Goal: Information Seeking & Learning: Learn about a topic

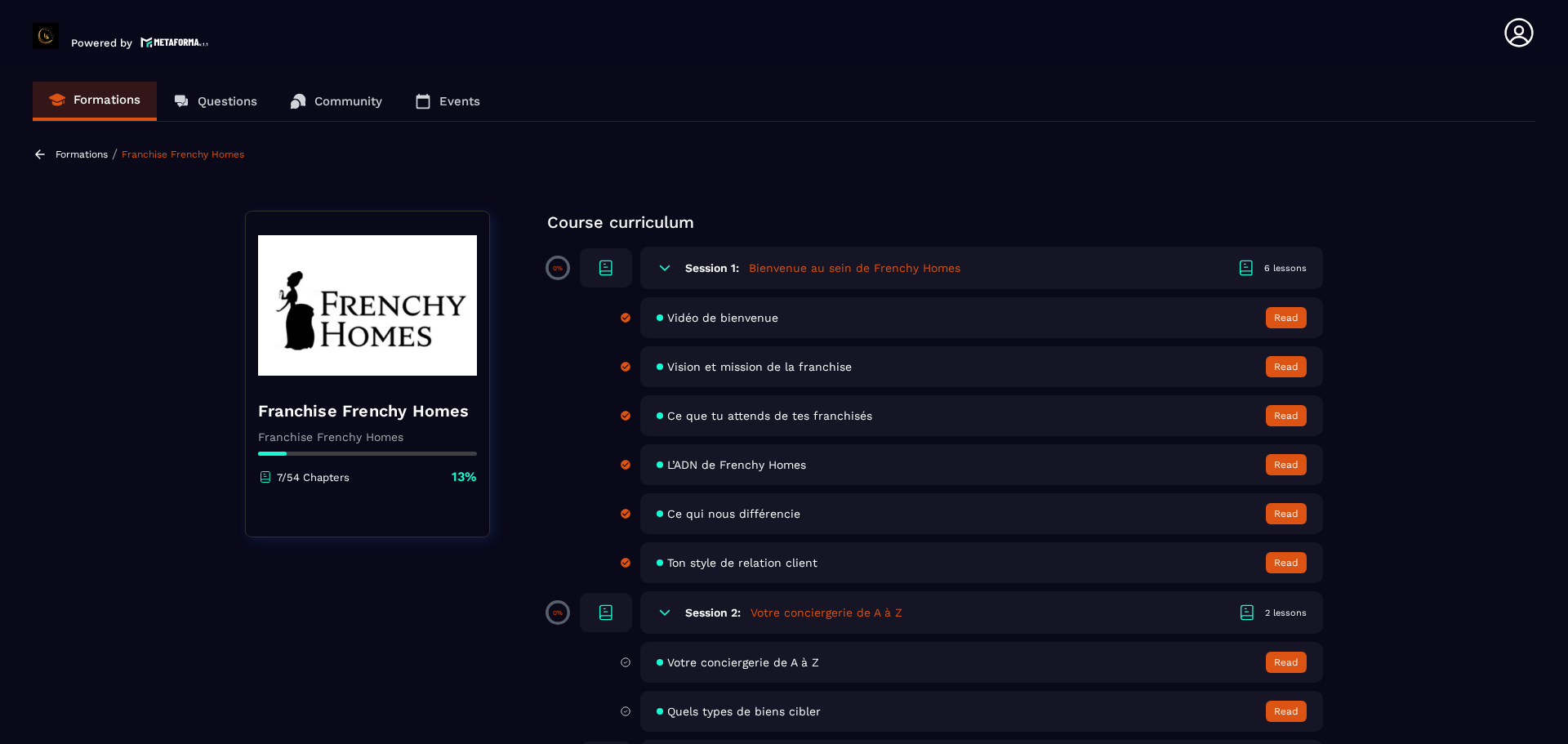
click at [1360, 604] on section "Formations Questions Community Events Formations / Franchise Frenchy Homes Fran…" at bounding box center [784, 408] width 1568 height 685
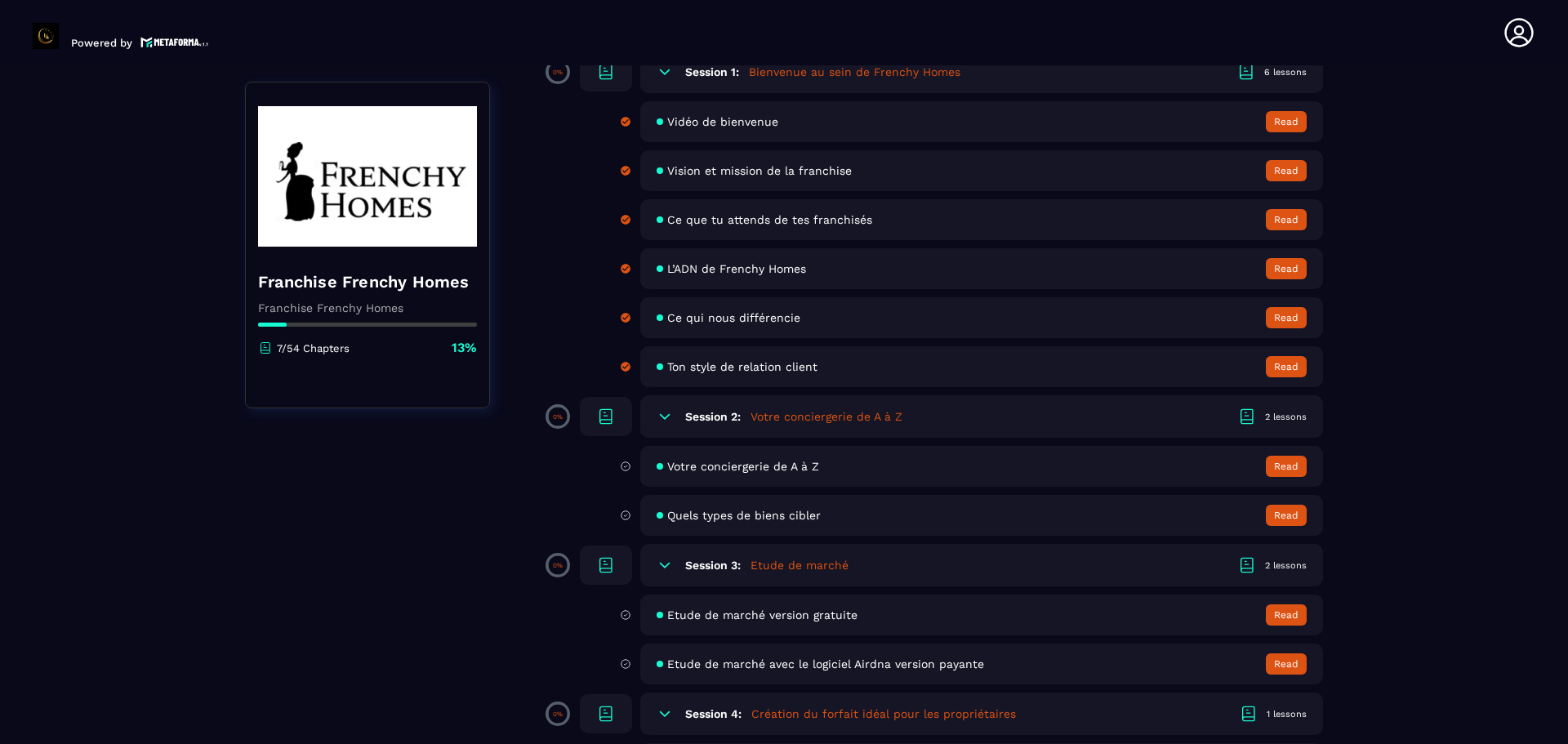
scroll to position [229, 0]
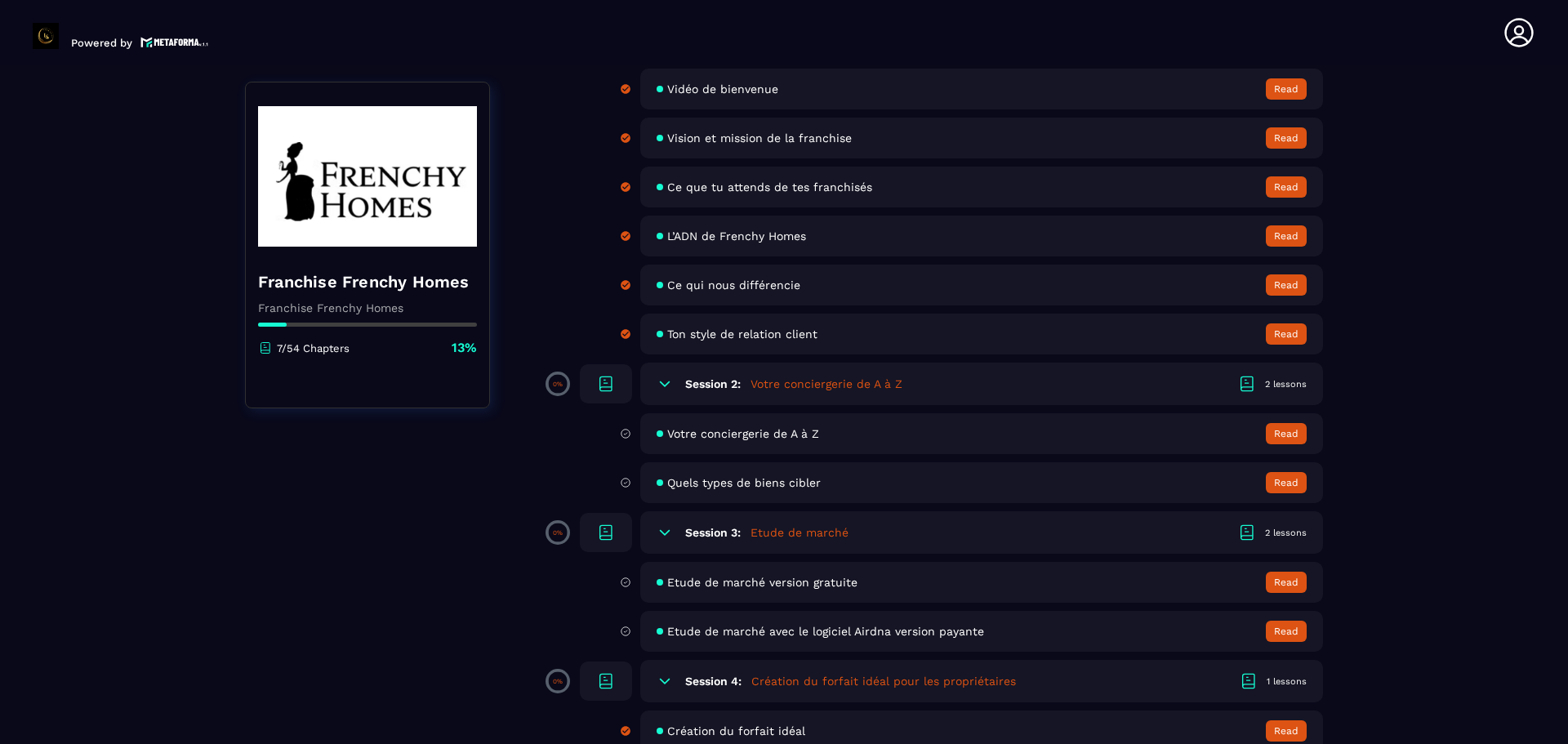
click at [751, 440] on span "Votre conciergerie de A à Z" at bounding box center [742, 434] width 152 height 14
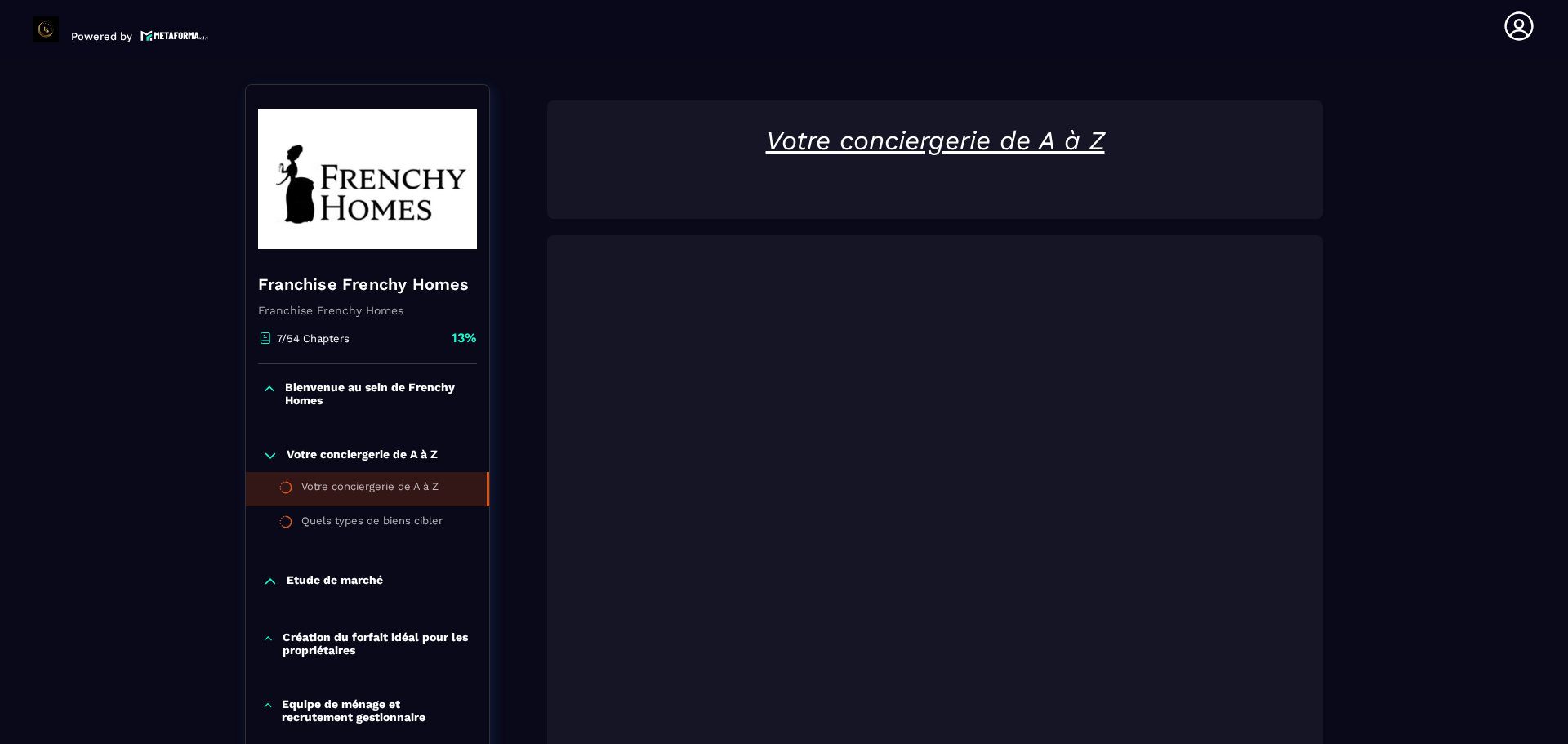
scroll to position [170, 0]
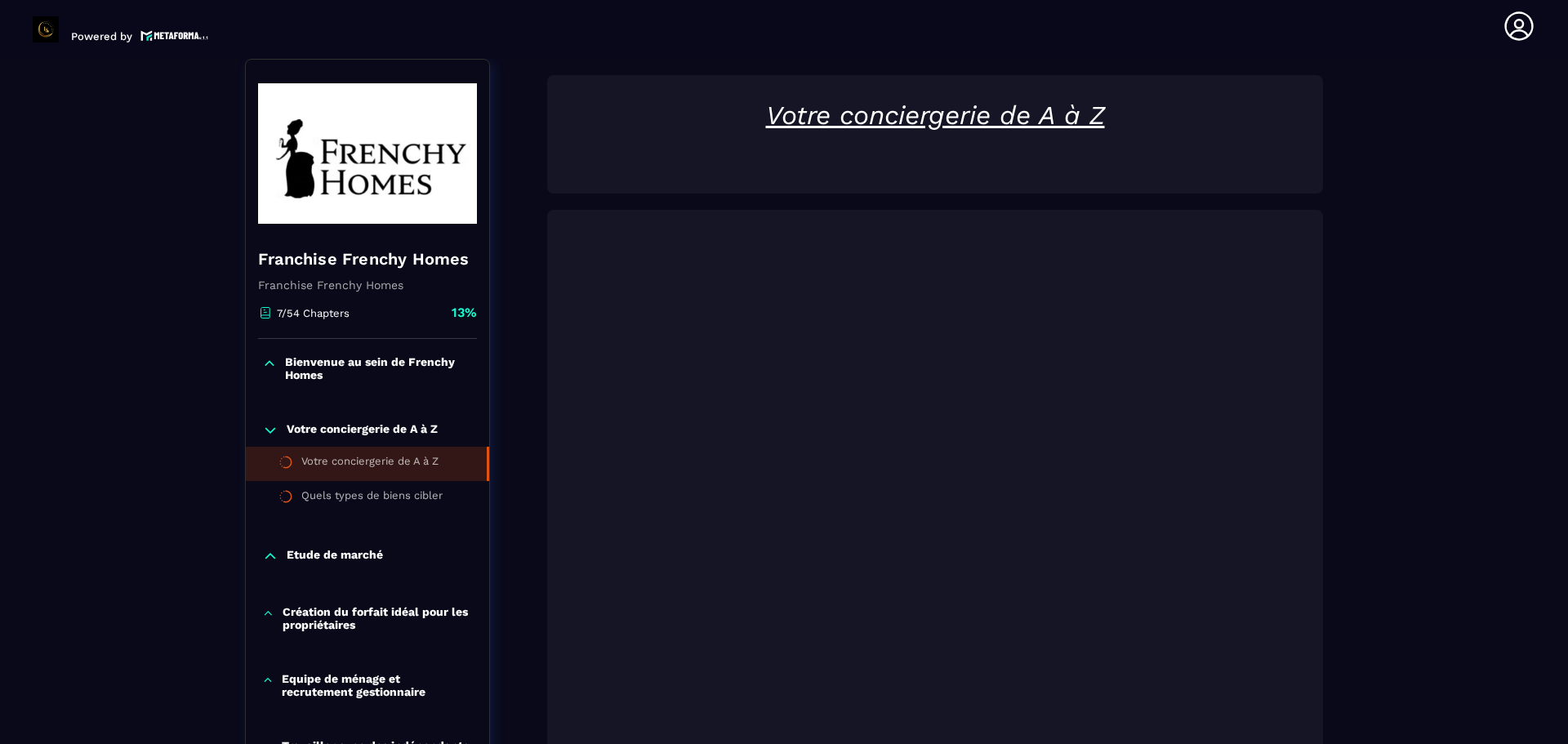
drag, startPoint x: 1553, startPoint y: 453, endPoint x: 1588, endPoint y: 618, distance: 168.7
click at [1567, 618] on html "Powered by [PERSON_NAME] [EMAIL_ADDRESS][DOMAIN_NAME] Formations Questions Comm…" at bounding box center [784, 372] width 1568 height 744
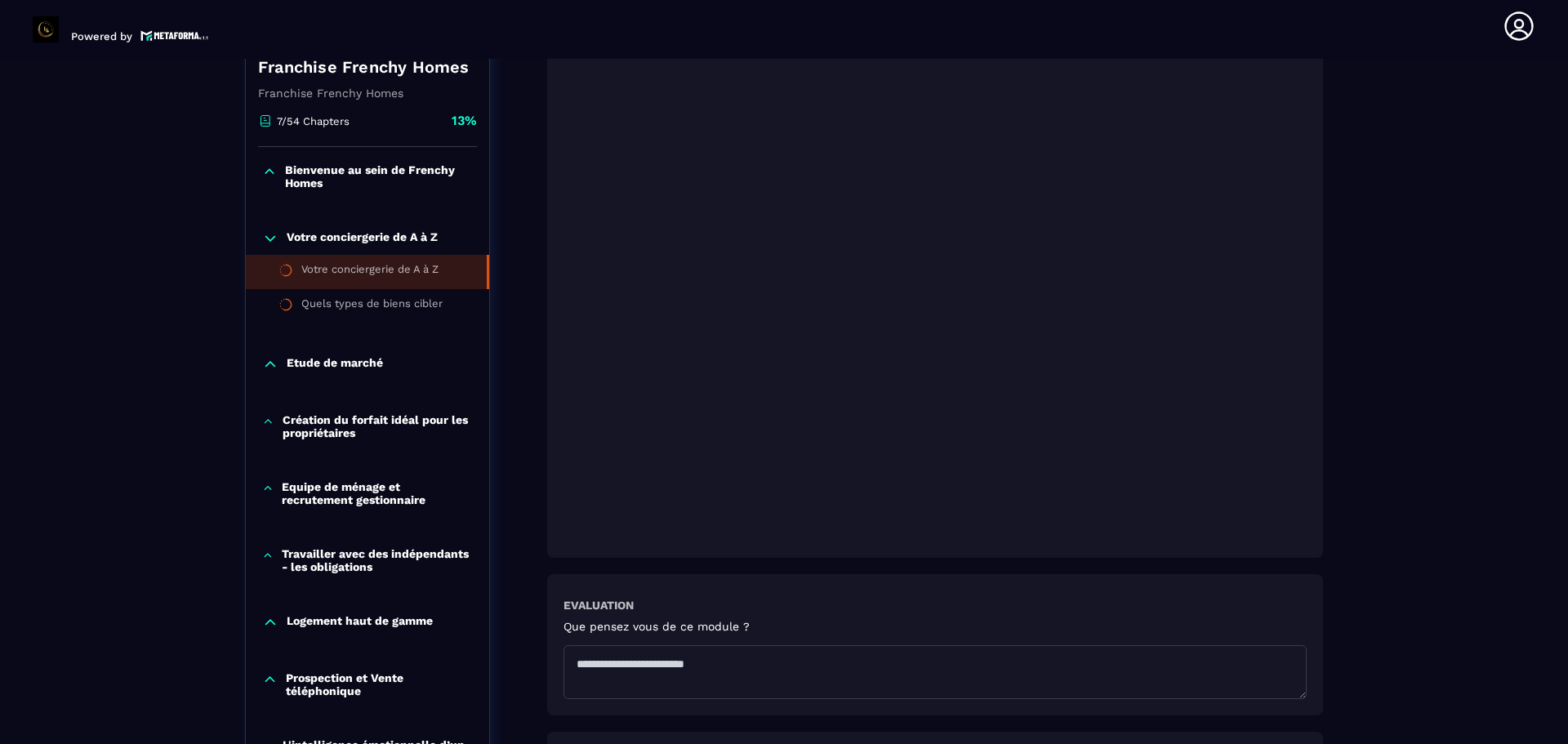
scroll to position [333, 0]
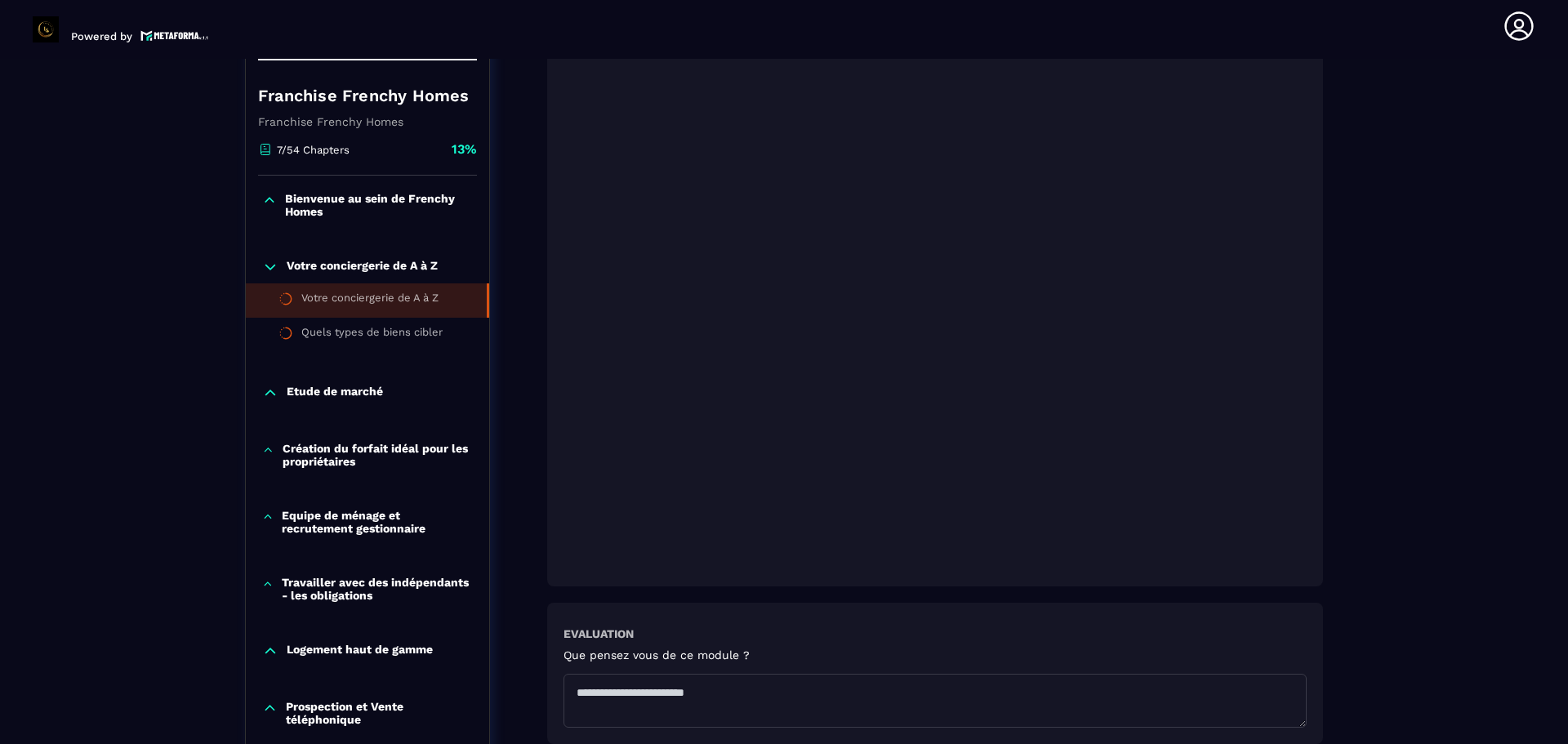
click at [1365, 440] on div "Formations / Franchise Frenchy Homes / Votre conciergerie de A à Z Franchise Fr…" at bounding box center [784, 623] width 1502 height 1633
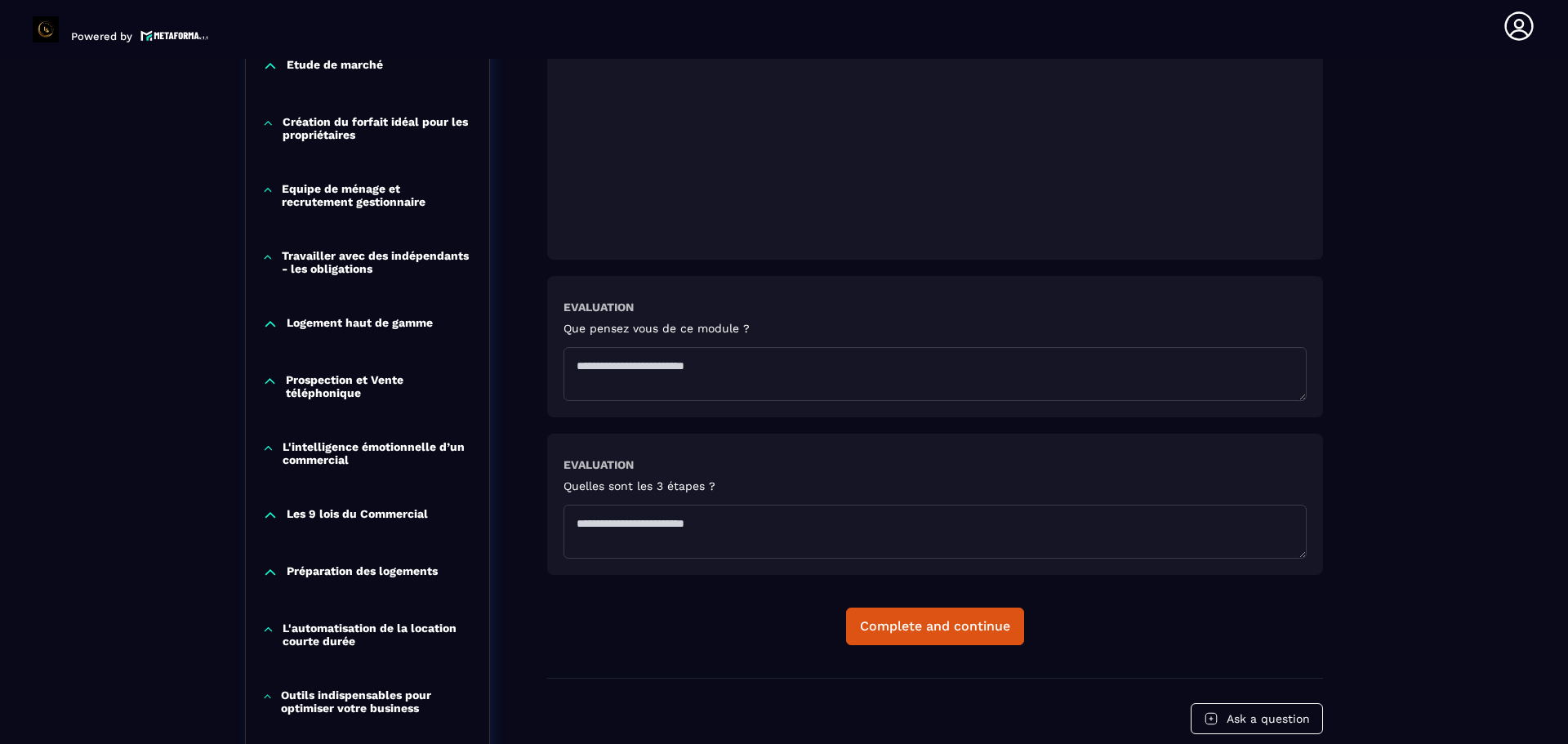
scroll to position [692, 0]
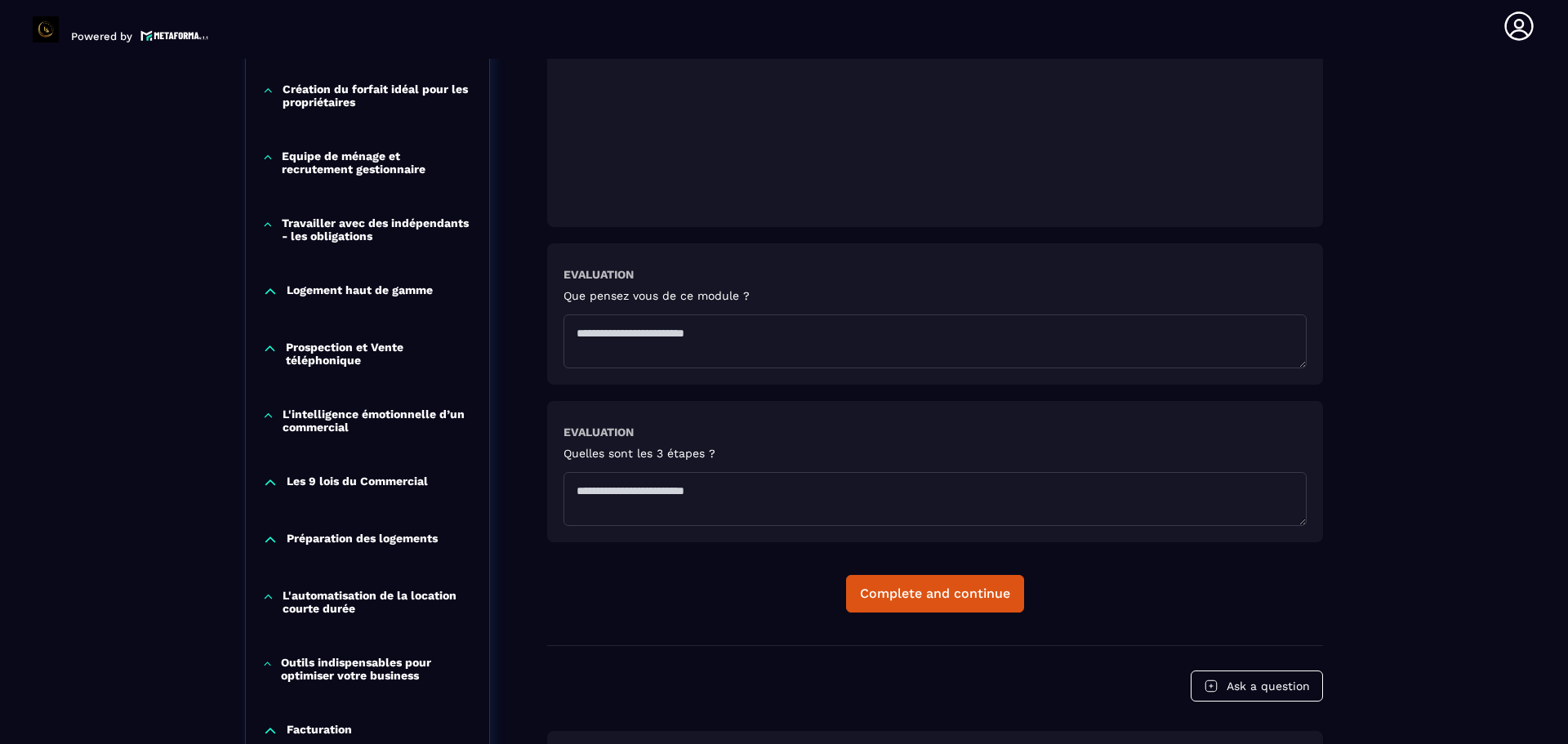
click at [693, 498] on textarea at bounding box center [935, 499] width 743 height 54
click at [950, 592] on div "Complete and continue" at bounding box center [935, 593] width 150 height 16
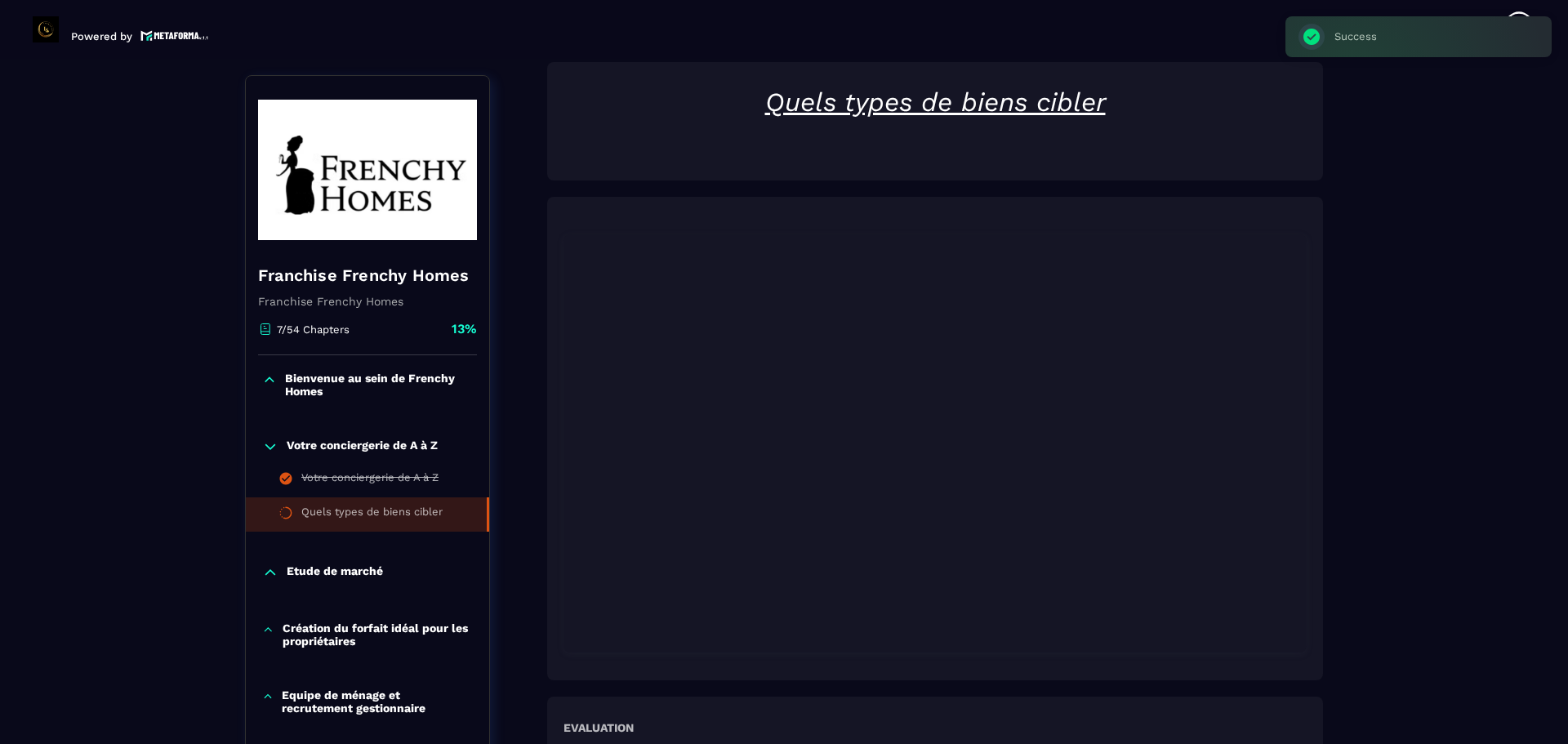
scroll to position [170, 0]
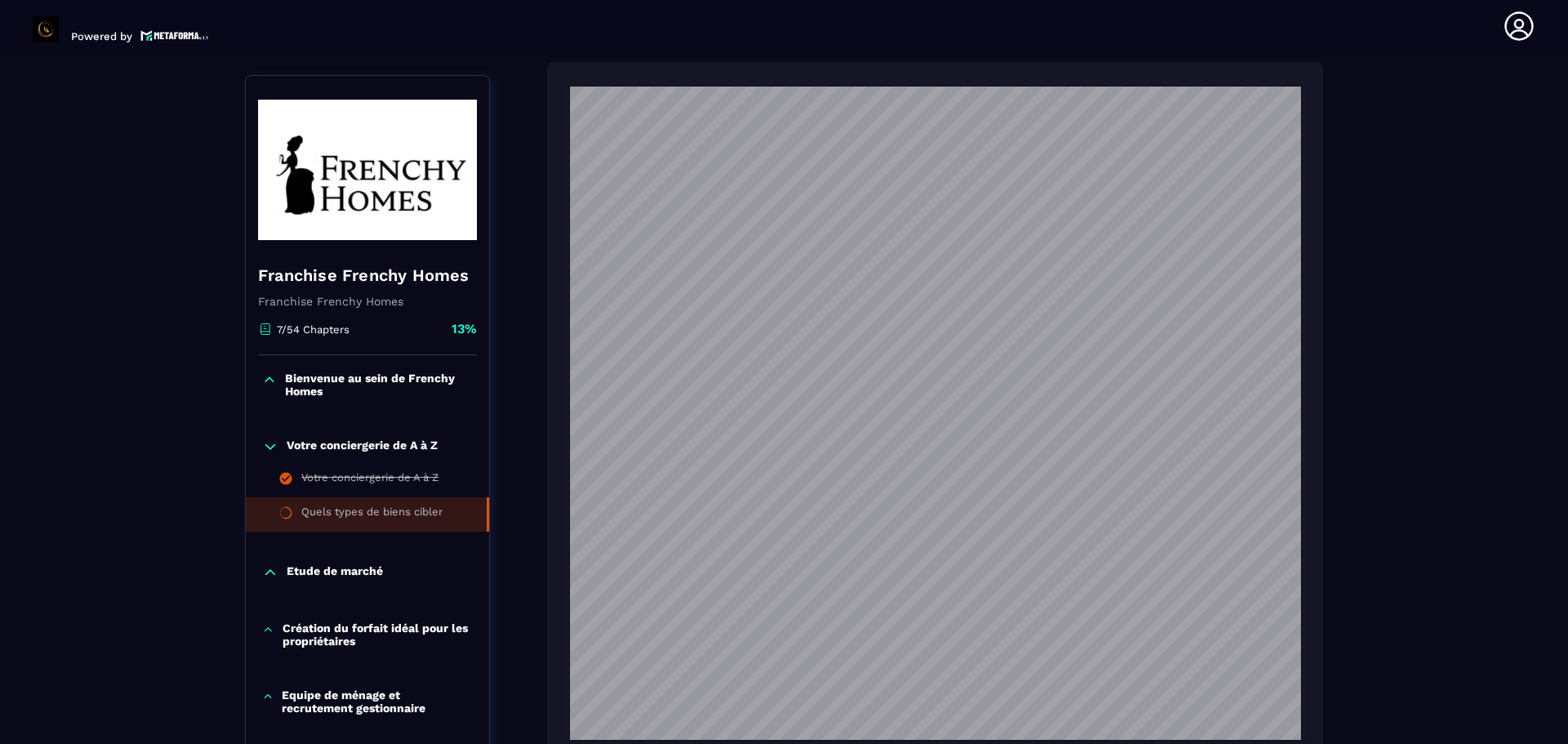
scroll to position [1150, 0]
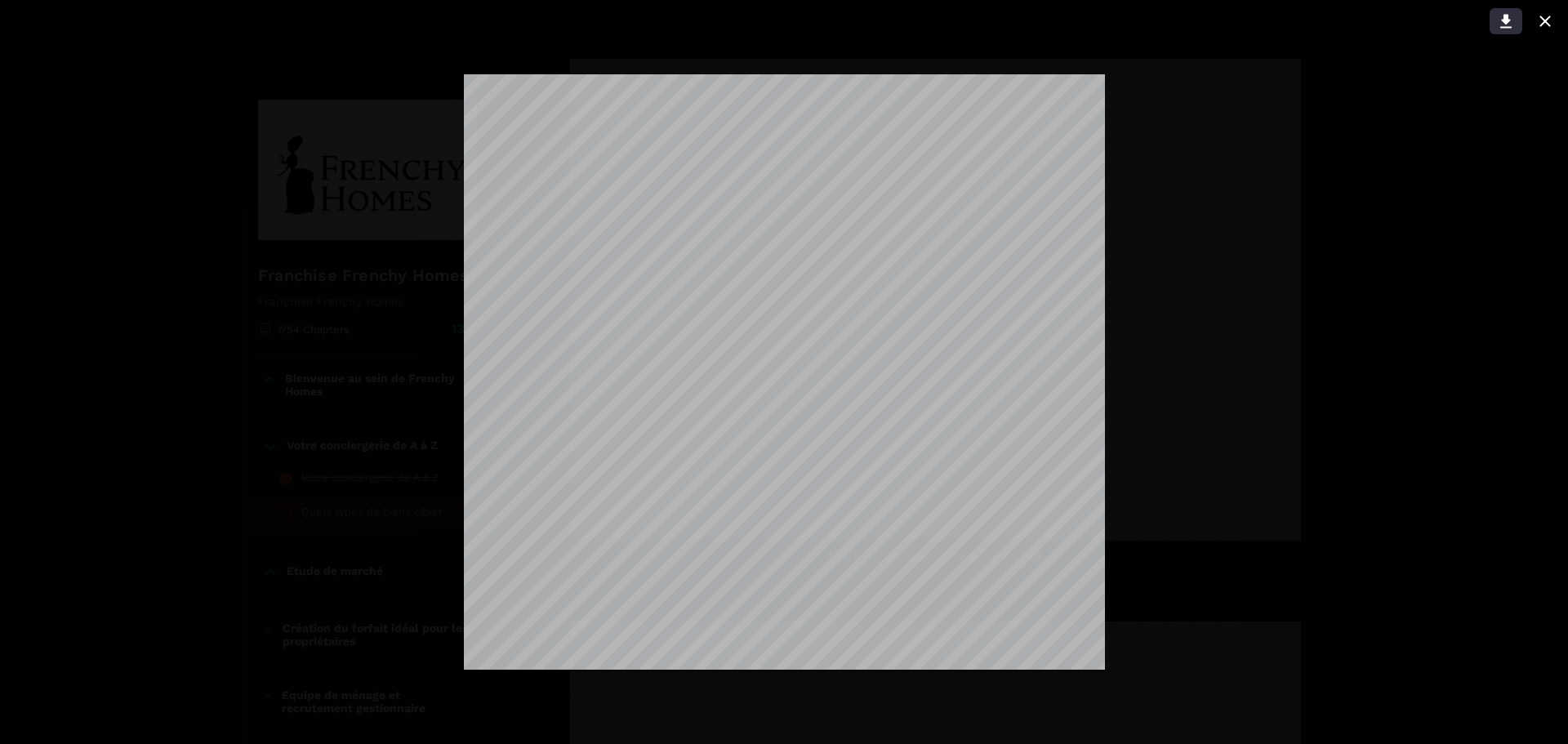
click at [1507, 19] on icon at bounding box center [1506, 21] width 12 height 14
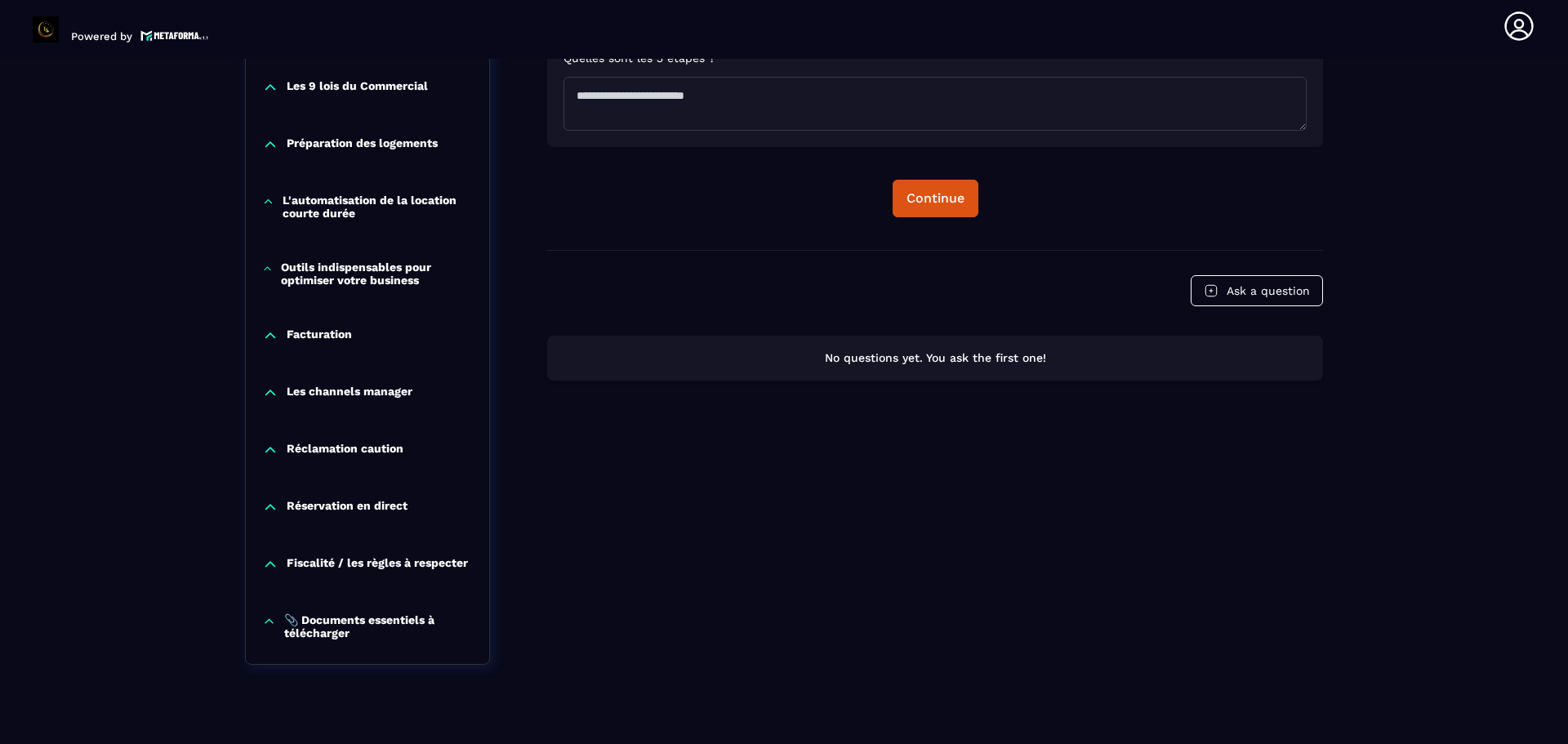
scroll to position [1113, 0]
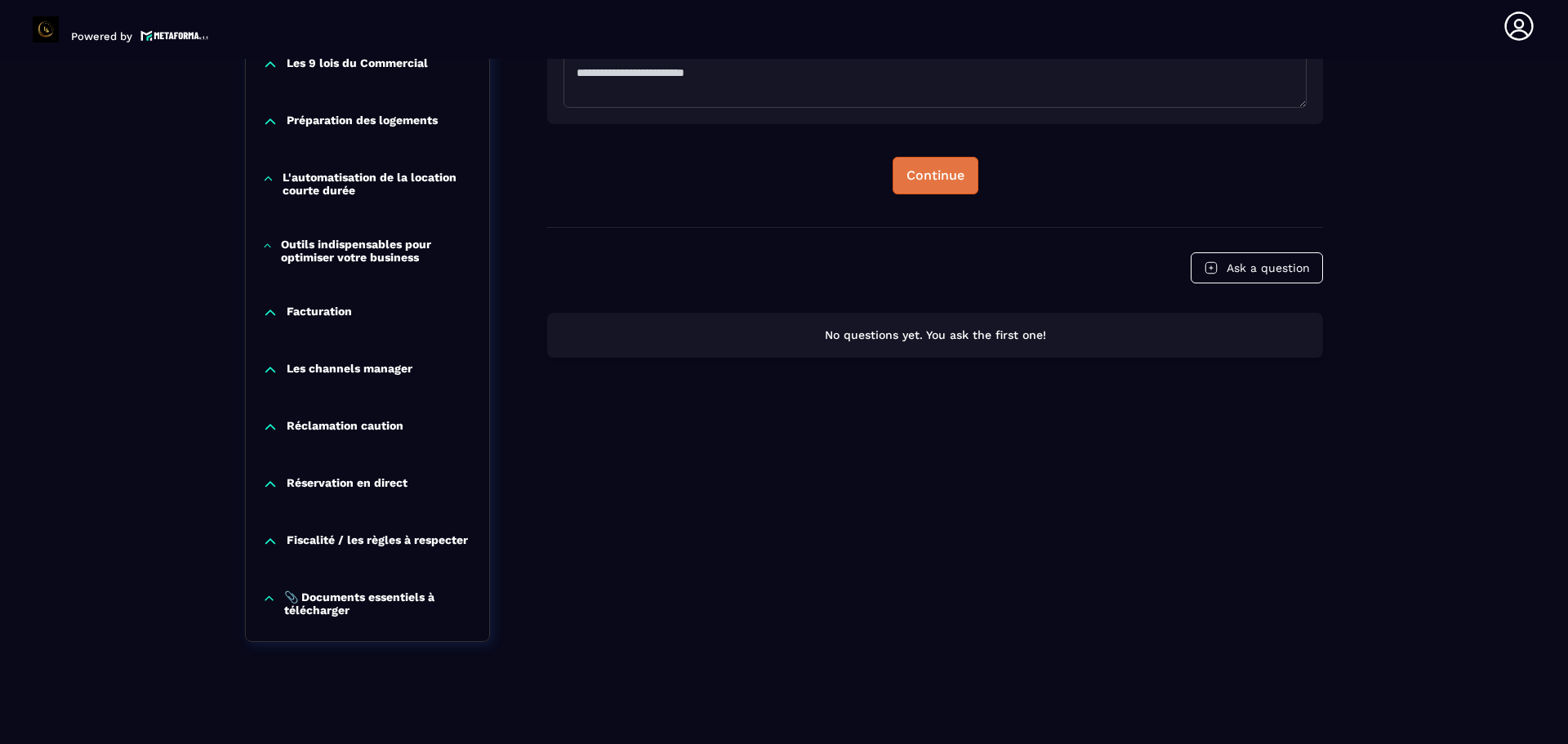
click at [928, 169] on div "Continue" at bounding box center [936, 175] width 58 height 16
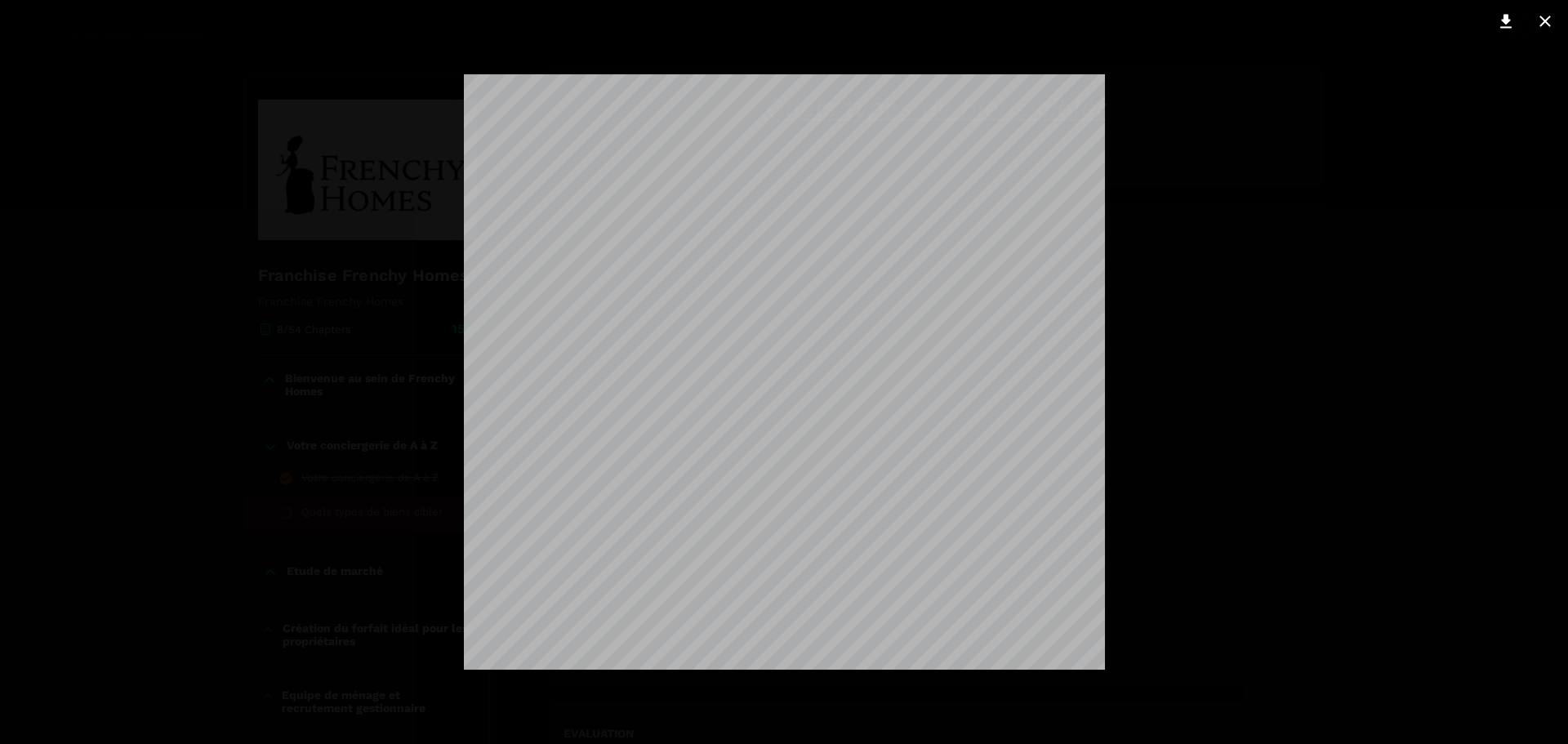
scroll to position [170, 0]
click at [1540, 22] on icon at bounding box center [1545, 21] width 19 height 19
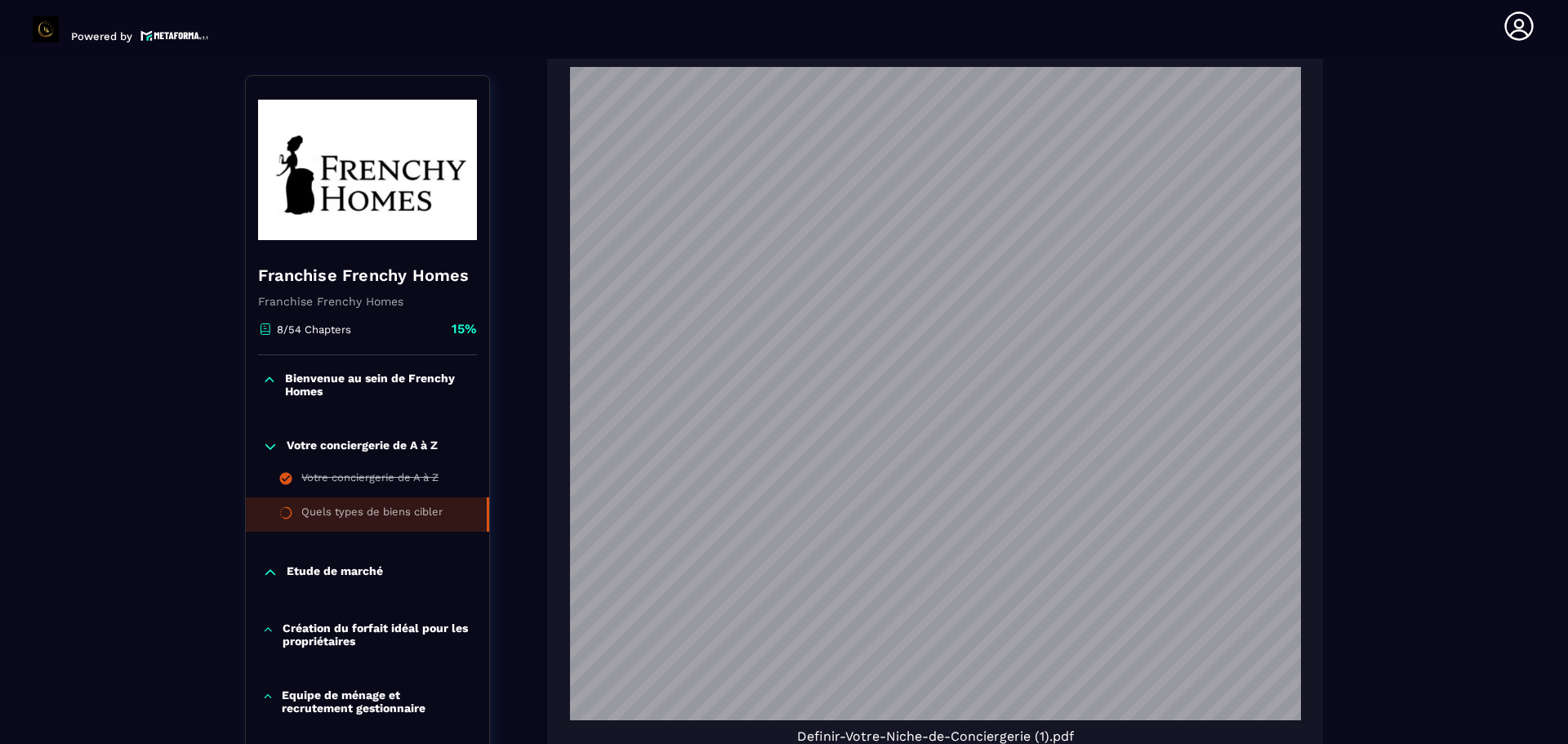
scroll to position [1704, 0]
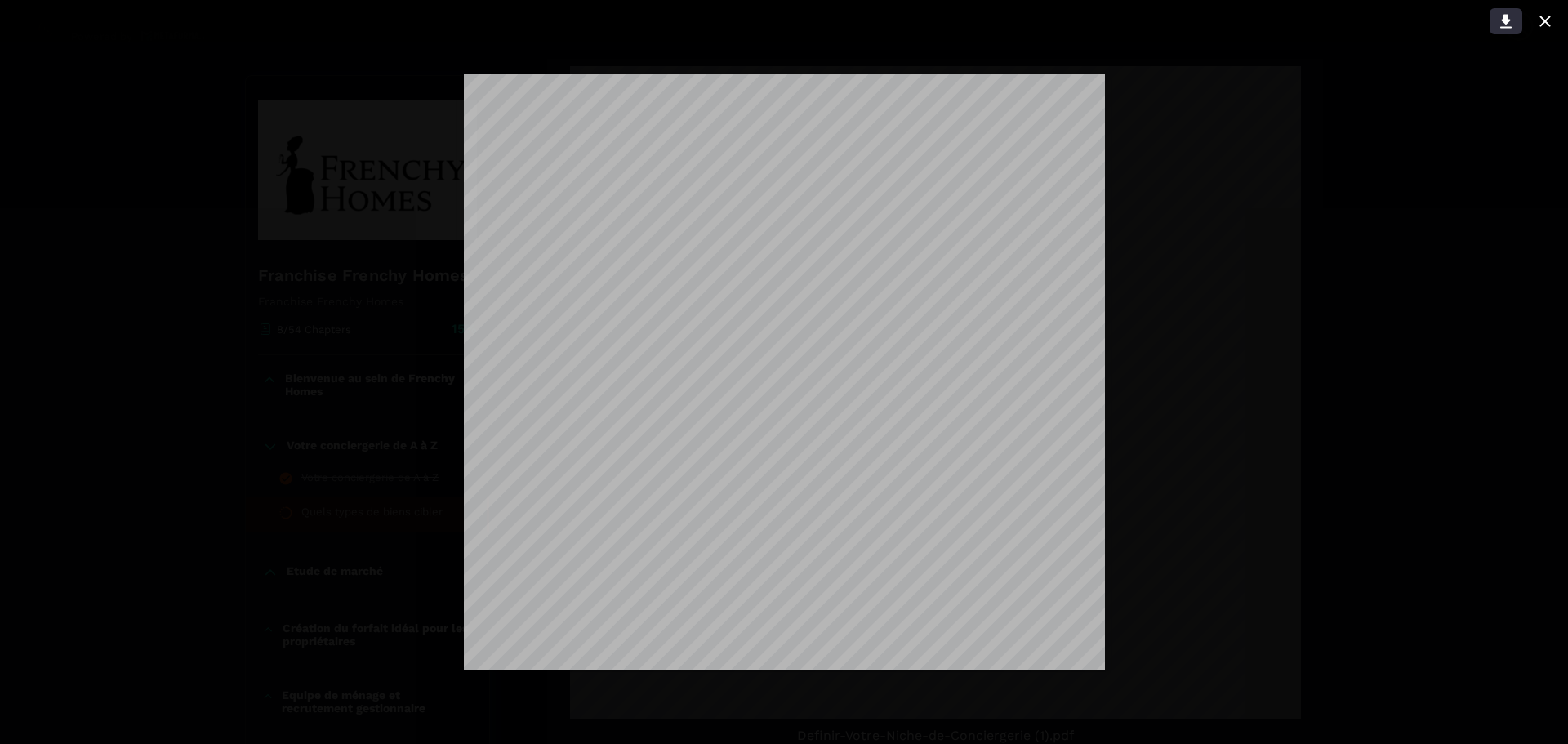
click at [1505, 19] on icon at bounding box center [1506, 21] width 12 height 14
click at [1497, 24] on icon at bounding box center [1506, 21] width 19 height 19
